Goal: Task Accomplishment & Management: Use online tool/utility

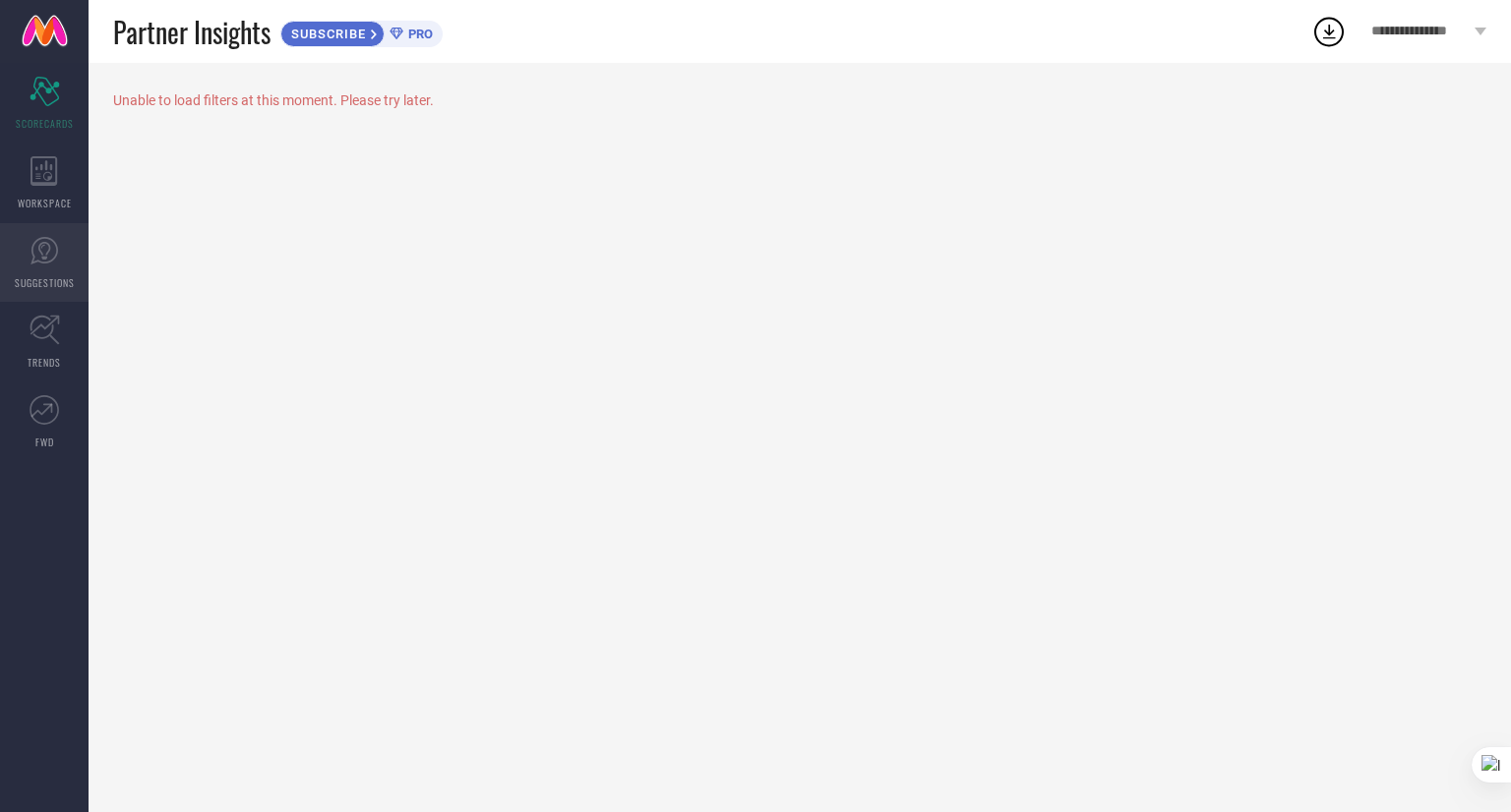
click at [55, 265] on link "SUGGESTIONS" at bounding box center [44, 263] width 88 height 79
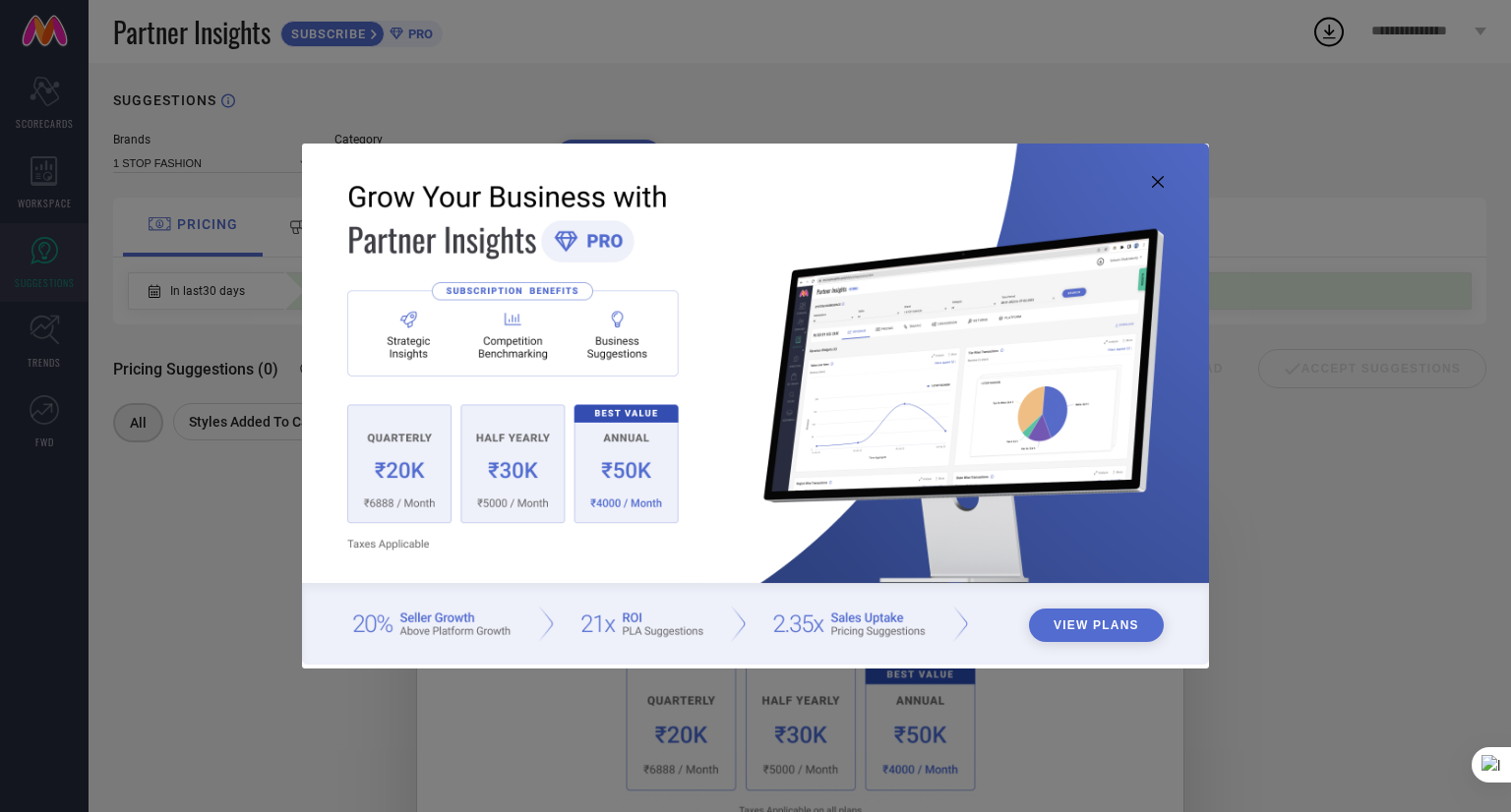
click at [242, 429] on div "View Plans" at bounding box center [755, 406] width 1511 height 812
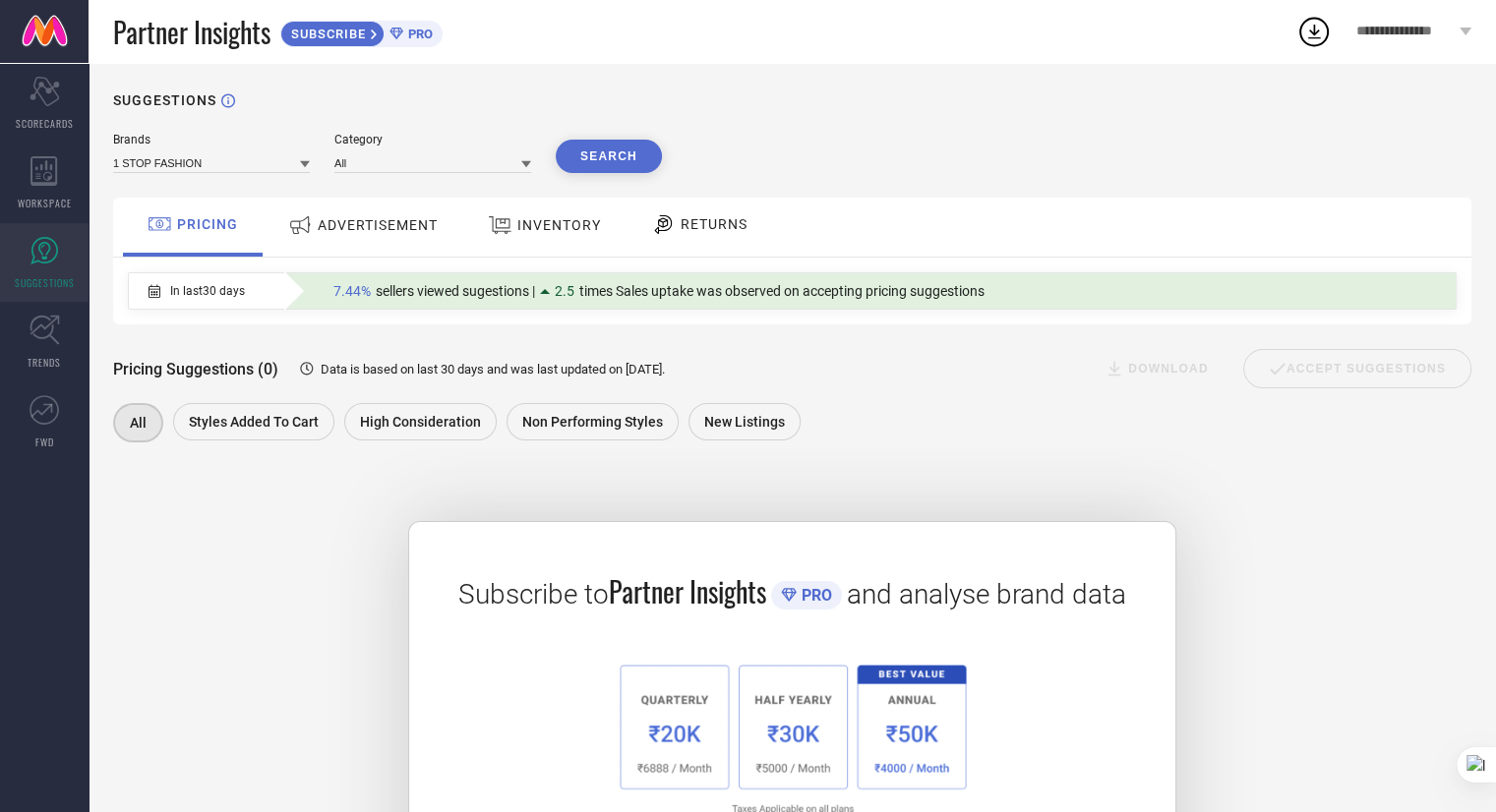
click at [362, 221] on span "ADVERTISEMENT" at bounding box center [377, 226] width 120 height 16
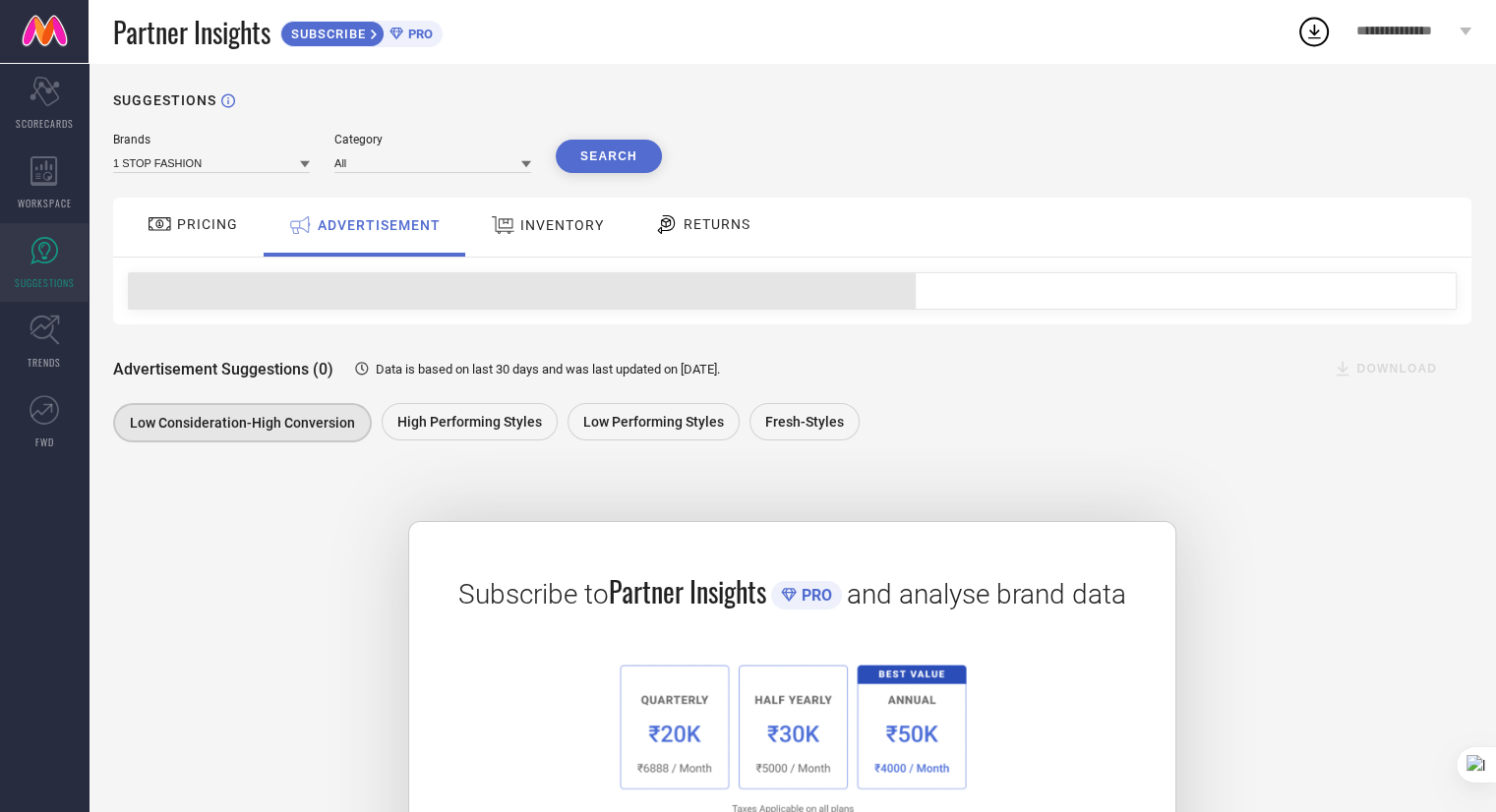
click at [550, 240] on div "INVENTORY" at bounding box center [547, 226] width 123 height 36
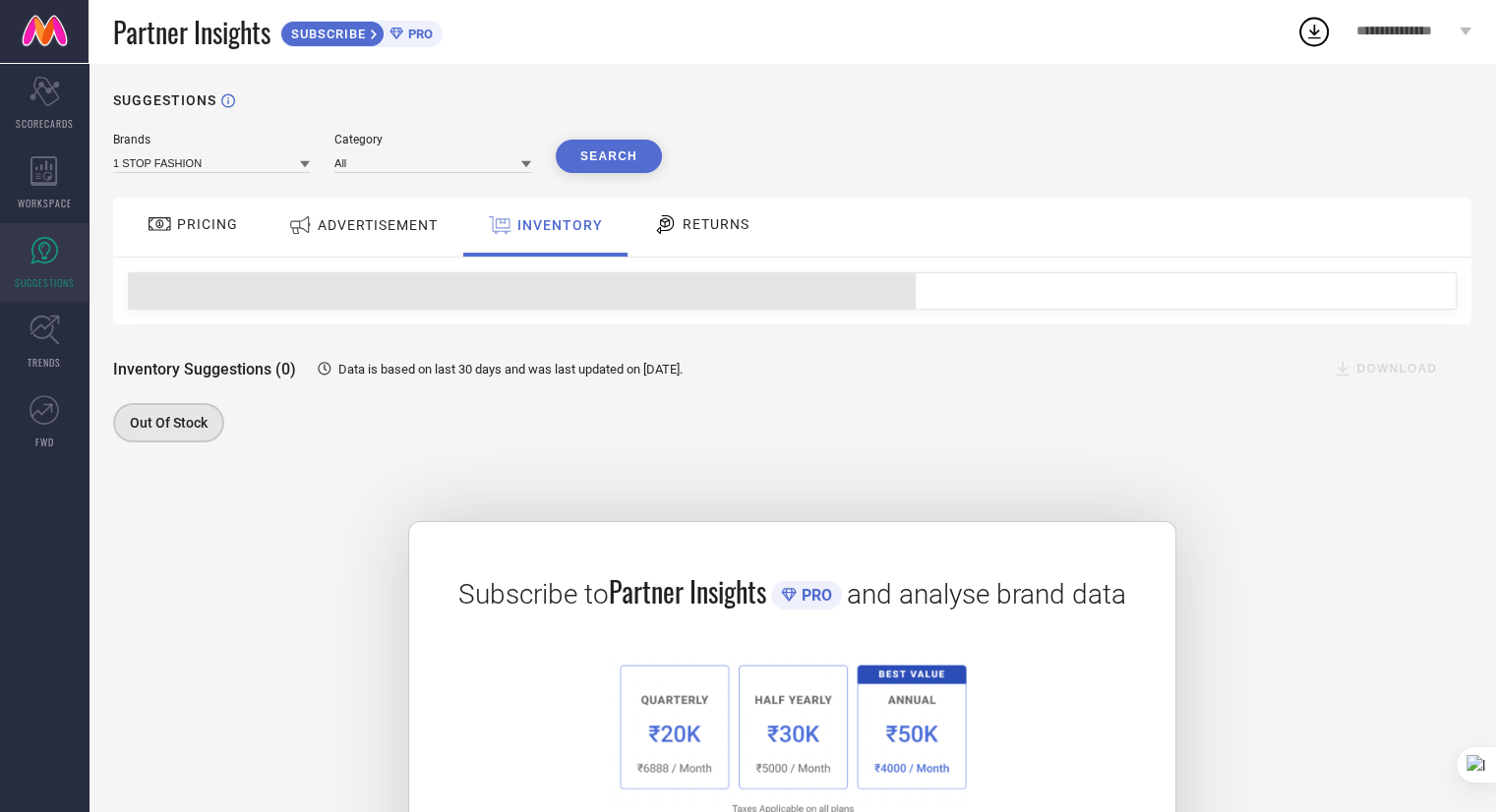
click at [709, 219] on span "RETURNS" at bounding box center [716, 225] width 67 height 16
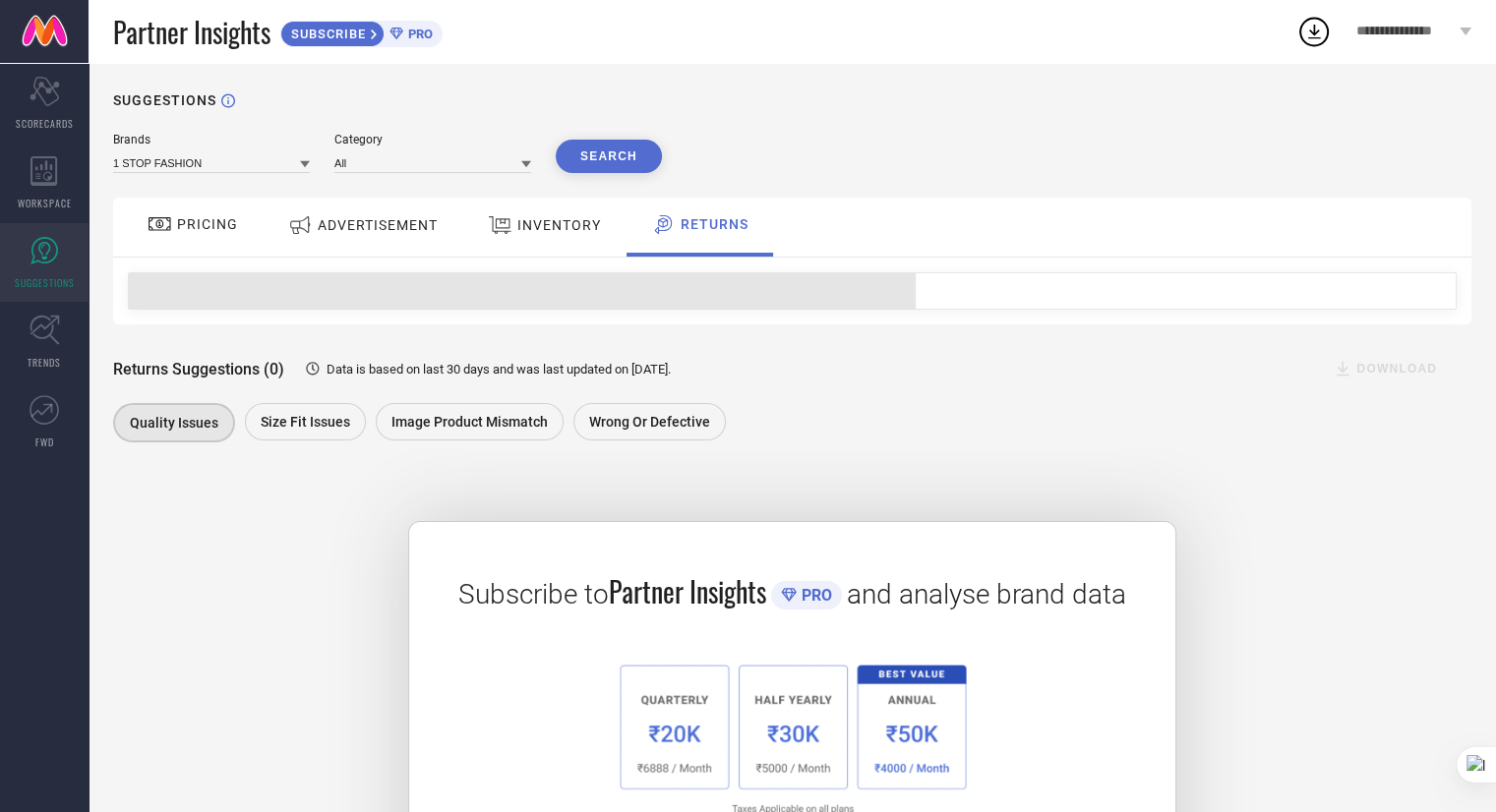
click at [338, 216] on div "ADVERTISEMENT" at bounding box center [362, 226] width 159 height 36
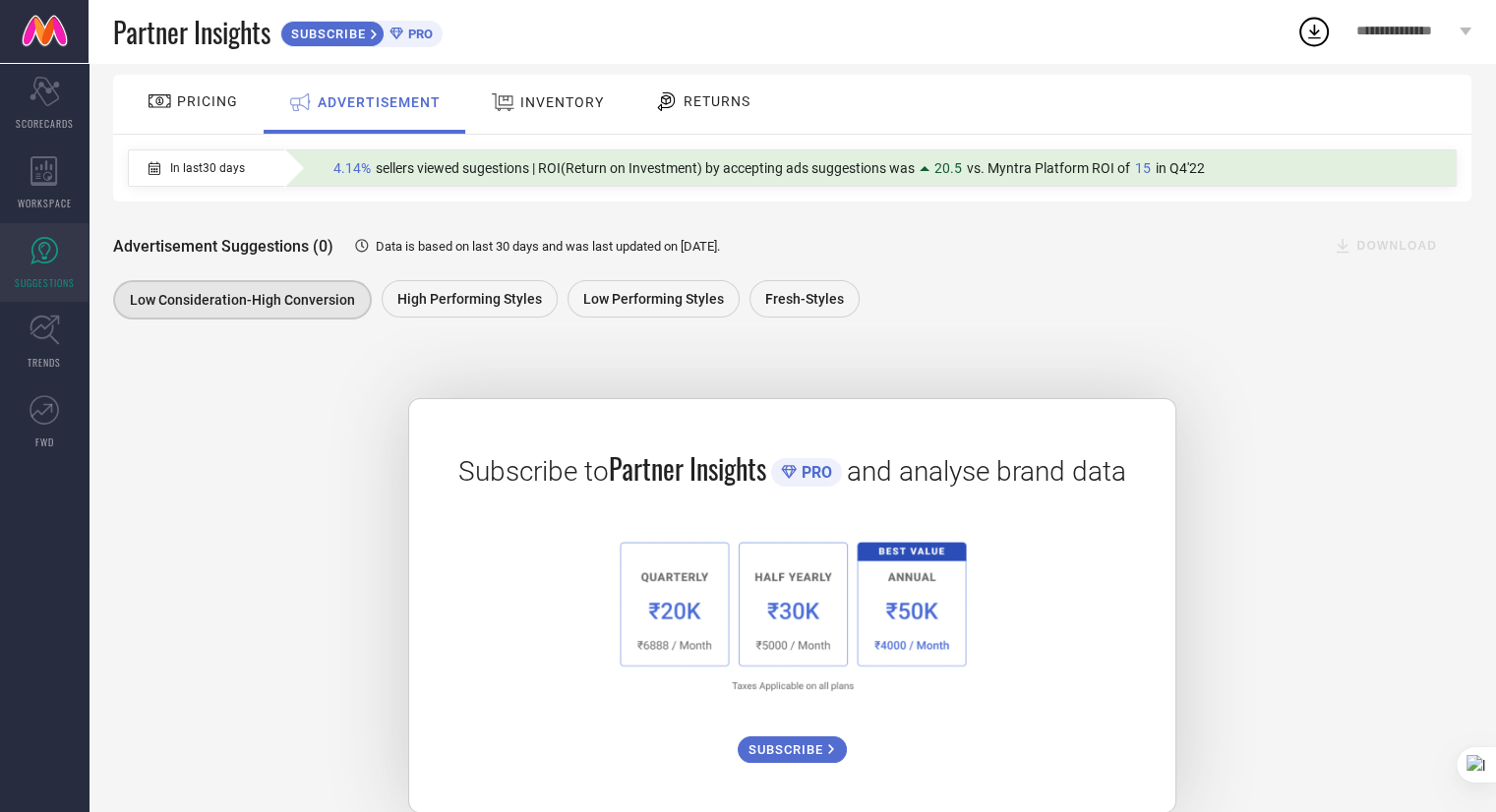
scroll to position [157, 0]
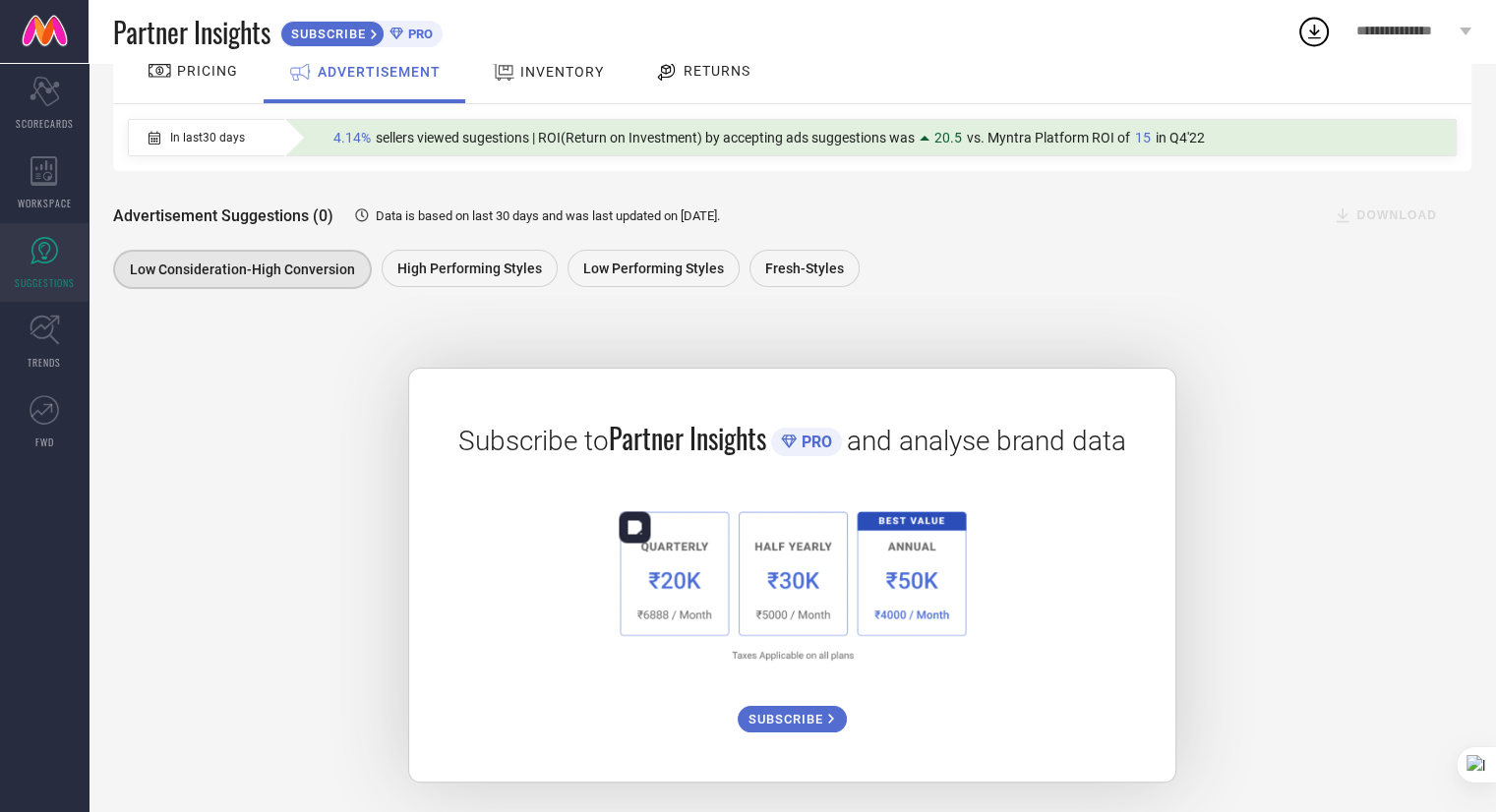
click at [913, 580] on img at bounding box center [792, 585] width 374 height 174
click at [810, 728] on div "SUBSCRIBE" at bounding box center [793, 719] width 109 height 27
